Goal: Register for event/course

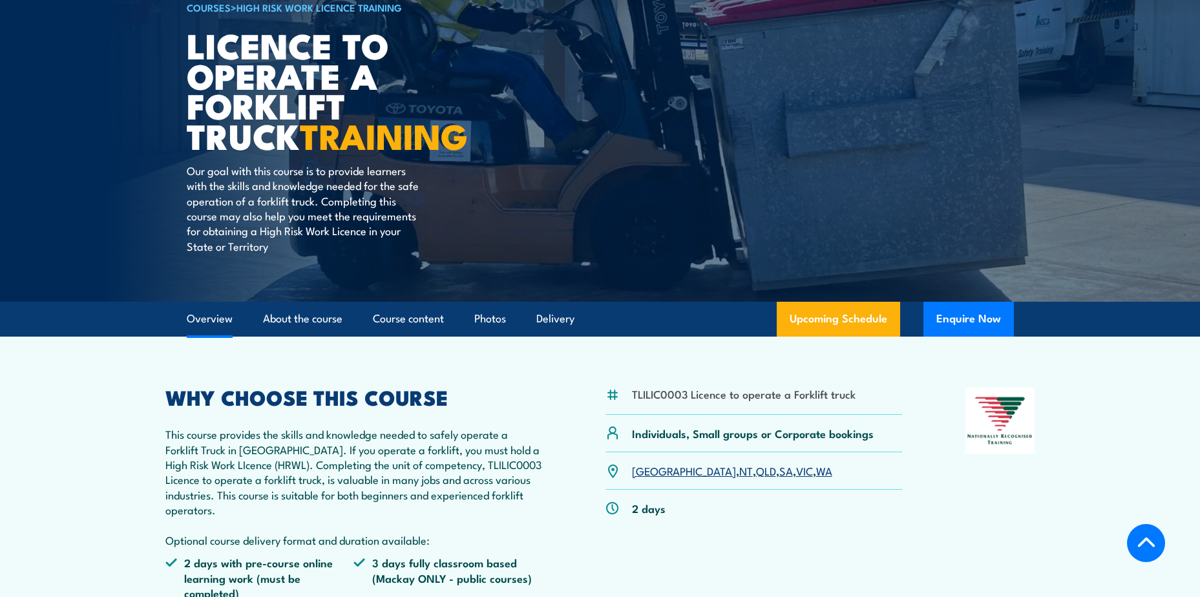
scroll to position [323, 0]
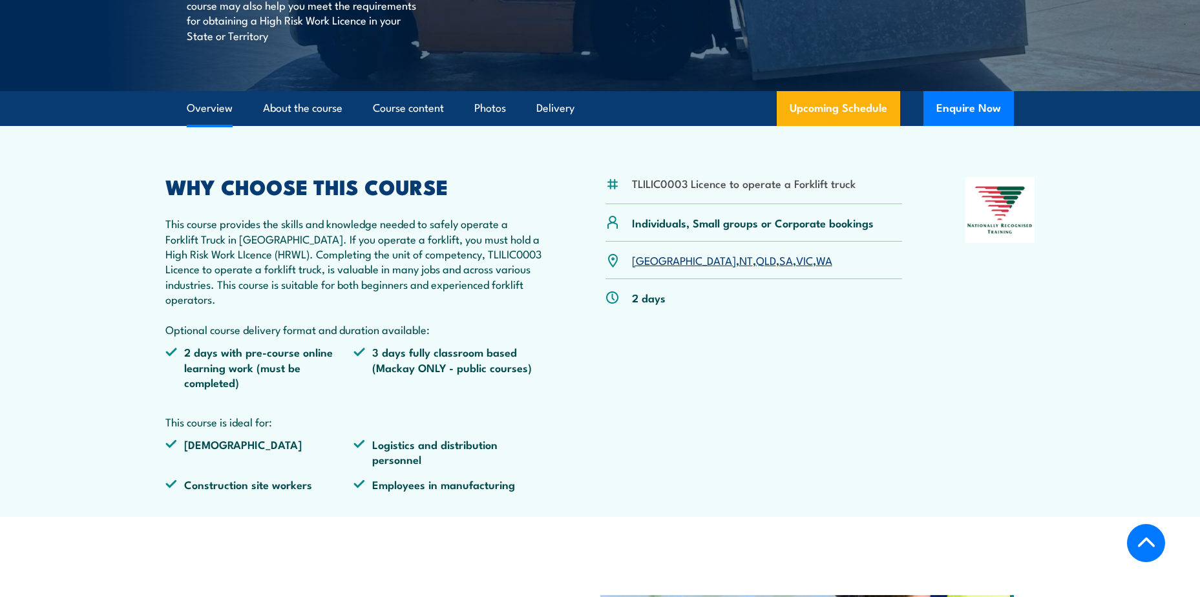
click at [401, 372] on li "3 days fully classroom based (Mackay ONLY - public courses)" at bounding box center [447, 366] width 189 height 45
copy li "Mackay"
click at [701, 319] on div "TLILIC0003 Licence to operate a Forklift truck Individuals, Small groups or Cor…" at bounding box center [753, 339] width 297 height 324
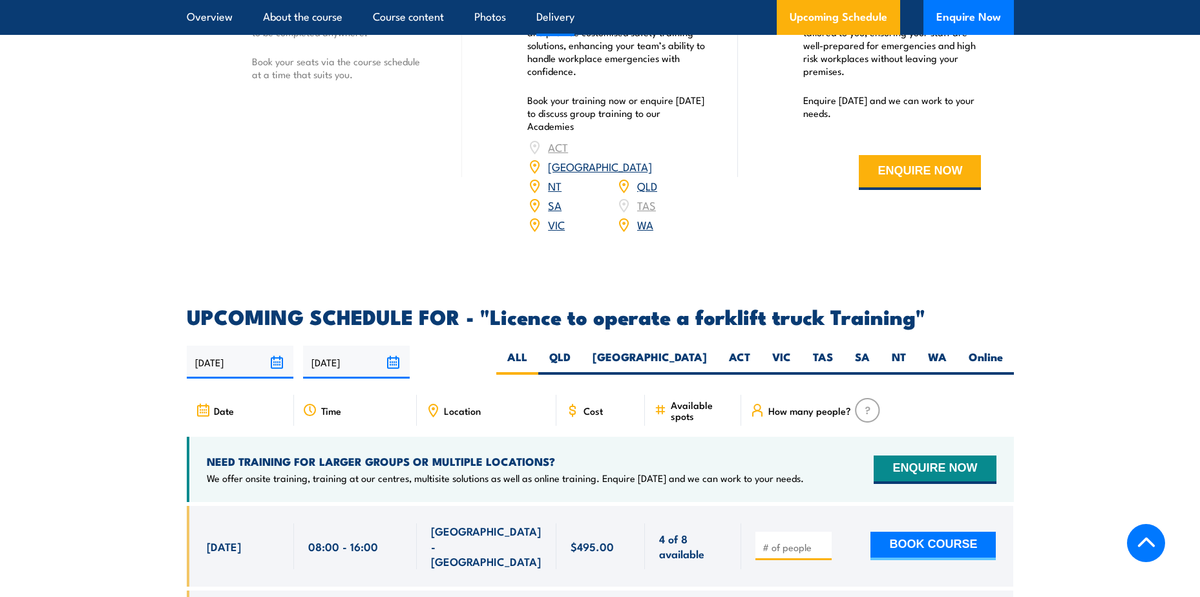
scroll to position [1938, 0]
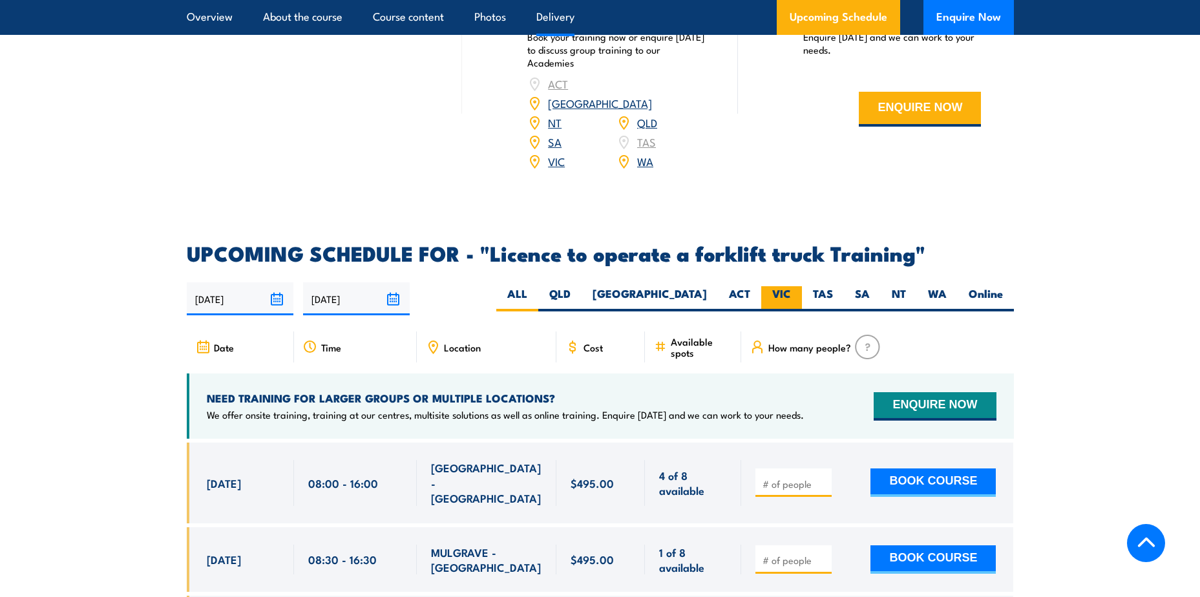
click at [782, 286] on label "VIC" at bounding box center [781, 298] width 41 height 25
click at [791, 286] on input "VIC" at bounding box center [795, 290] width 8 height 8
radio input "true"
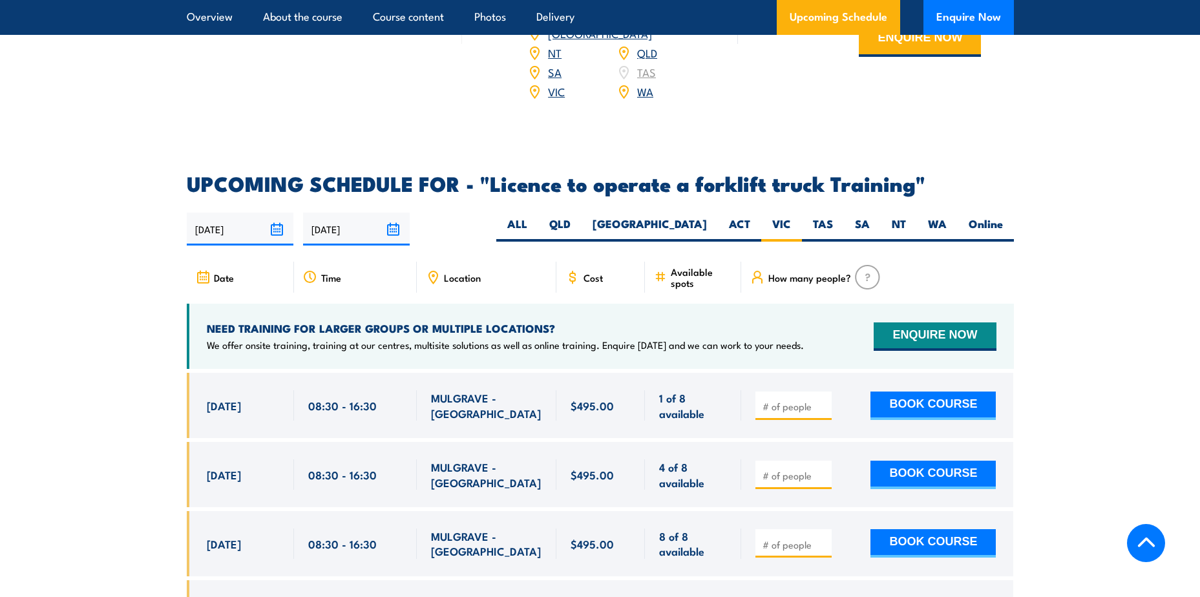
scroll to position [1969, 0]
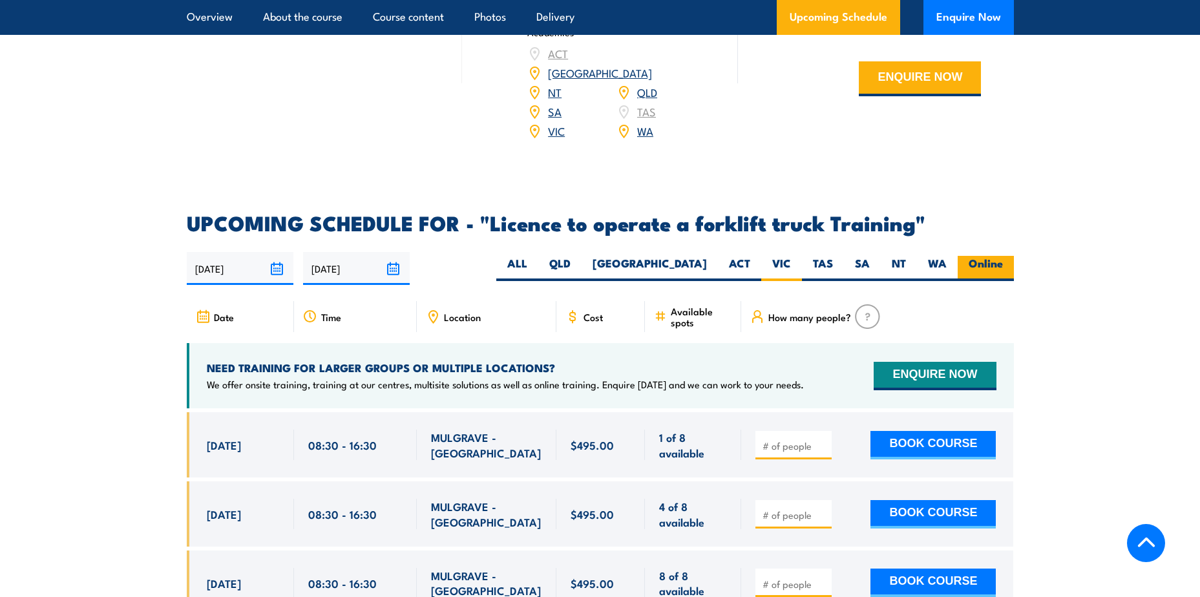
click at [983, 256] on label "Online" at bounding box center [985, 268] width 56 height 25
click at [1003, 256] on input "Online" at bounding box center [1007, 260] width 8 height 8
radio input "true"
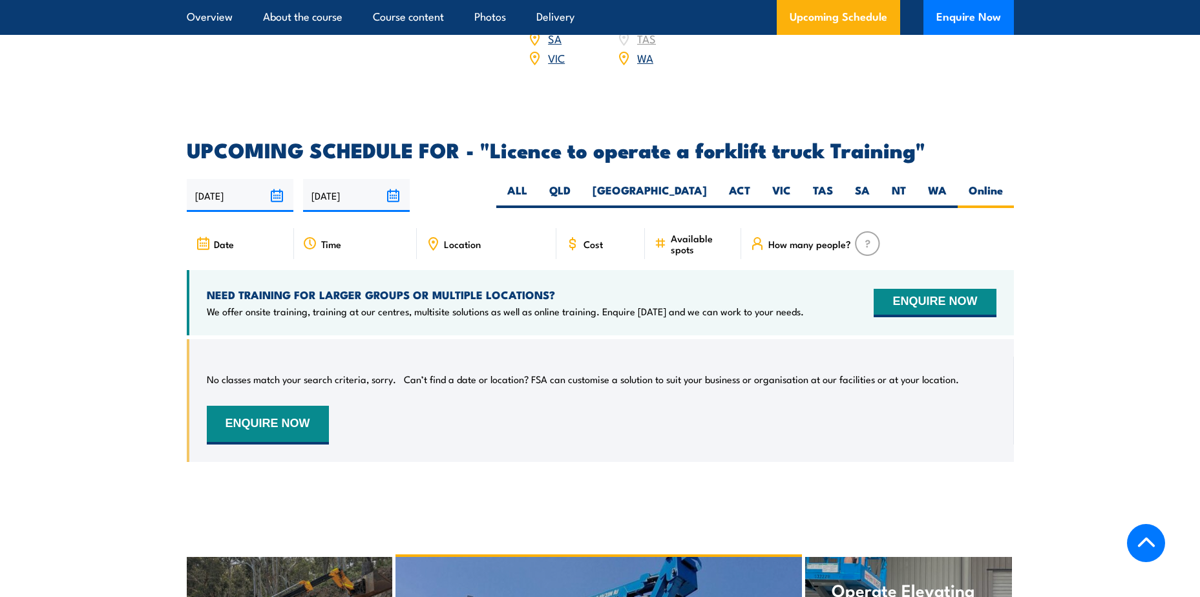
scroll to position [2162, 0]
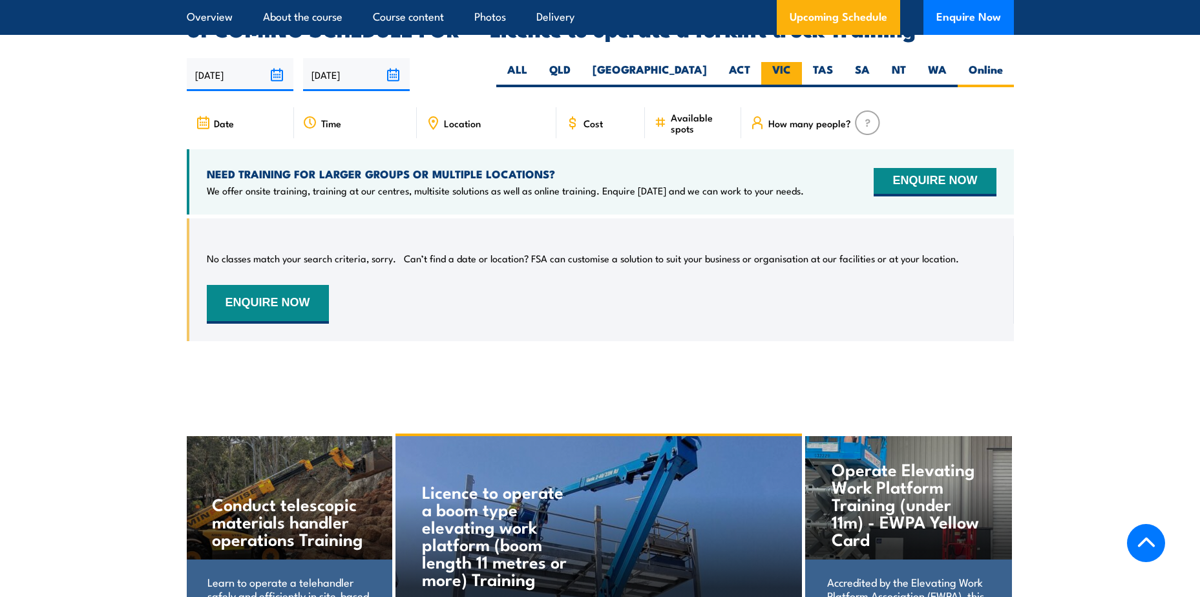
click at [782, 62] on label "VIC" at bounding box center [781, 74] width 41 height 25
click at [791, 62] on input "VIC" at bounding box center [795, 66] width 8 height 8
radio input "true"
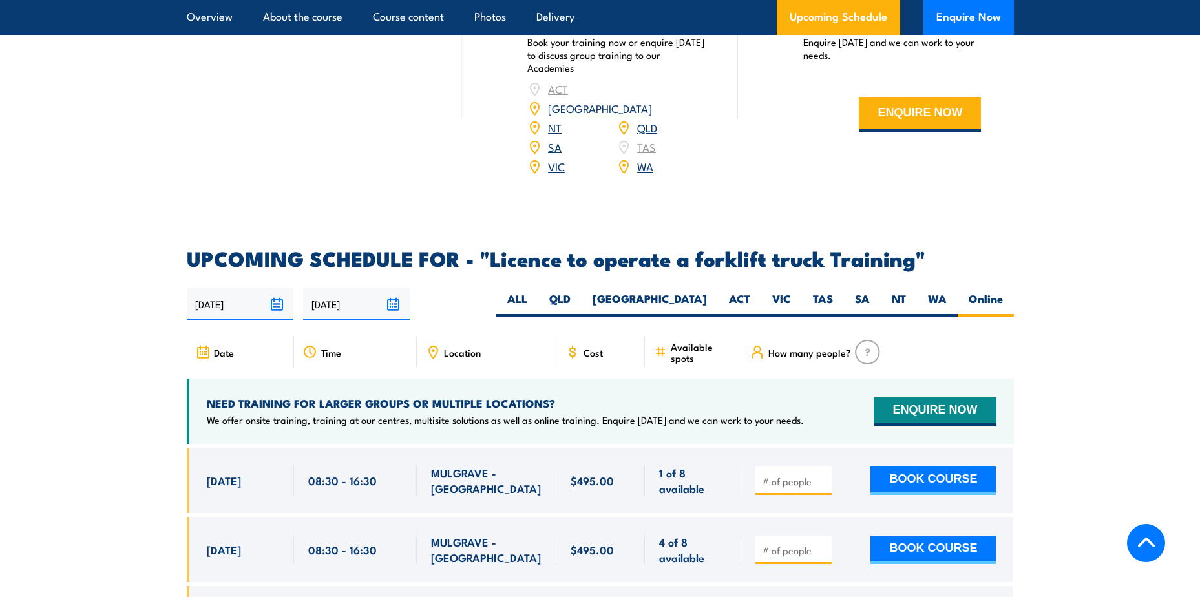
scroll to position [1969, 0]
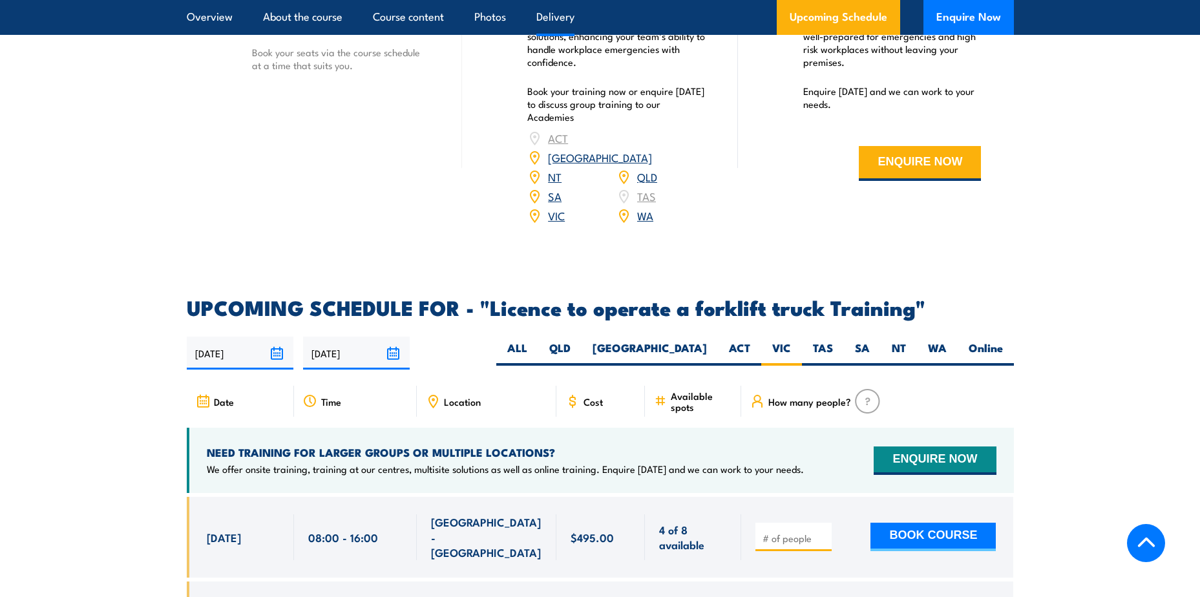
scroll to position [1938, 0]
